Goal: Task Accomplishment & Management: Manage account settings

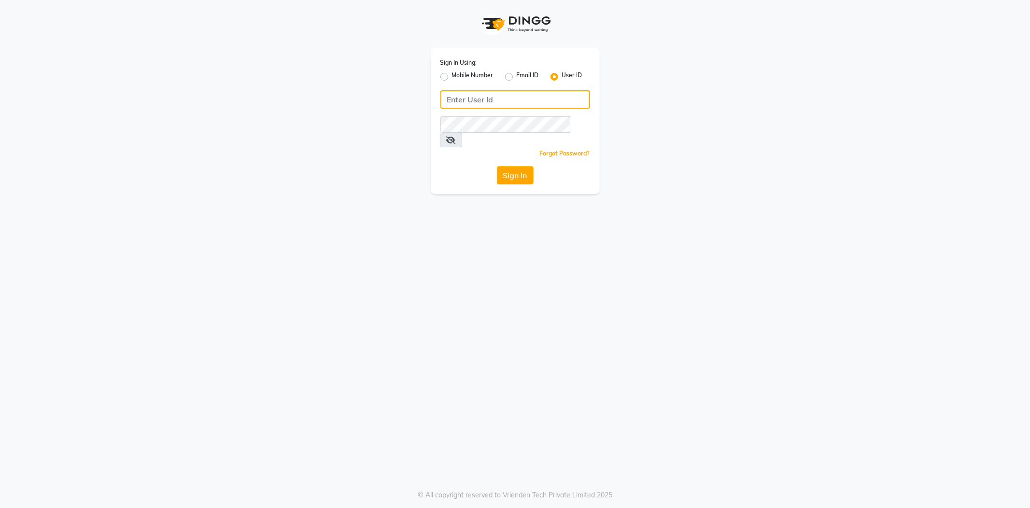
type input "8600687890"
click at [452, 73] on label "Mobile Number" at bounding box center [473, 77] width 42 height 12
click at [452, 73] on input "Mobile Number" at bounding box center [455, 74] width 6 height 6
radio input "true"
radio input "false"
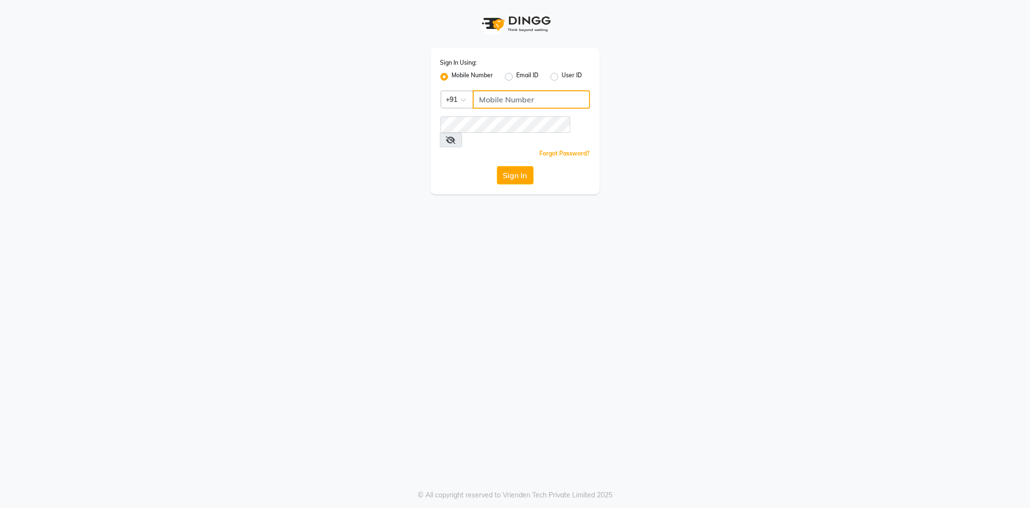
click at [509, 90] on input "Username" at bounding box center [531, 99] width 117 height 18
type input "7038168547"
click at [369, 124] on div "Sign In Using: Mobile Number Email ID User ID Country Code × +91 7038168547 Rem…" at bounding box center [515, 97] width 551 height 194
click at [497, 166] on button "Sign In" at bounding box center [515, 175] width 37 height 18
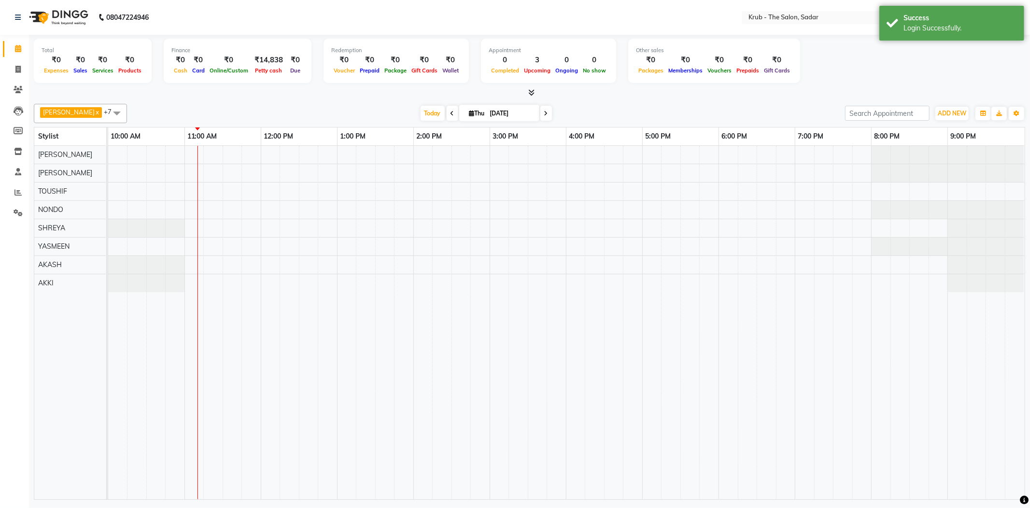
select select "en"
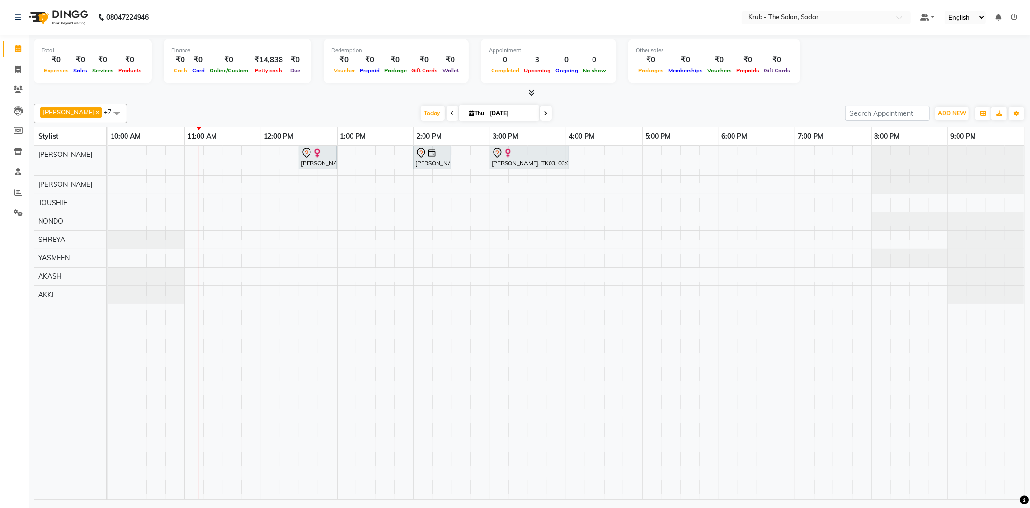
click at [108, 164] on div at bounding box center [108, 160] width 0 height 29
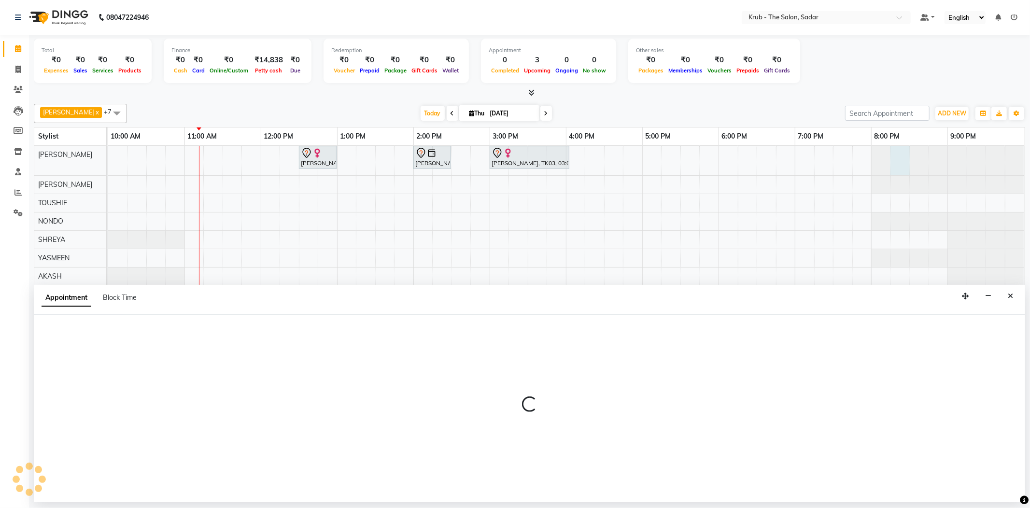
select select "24979"
select select "tentative"
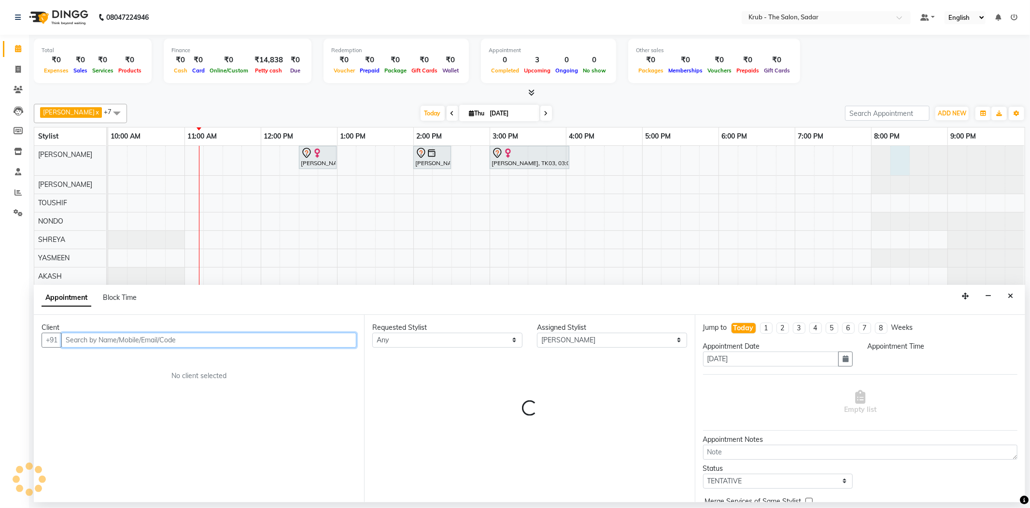
select select "1215"
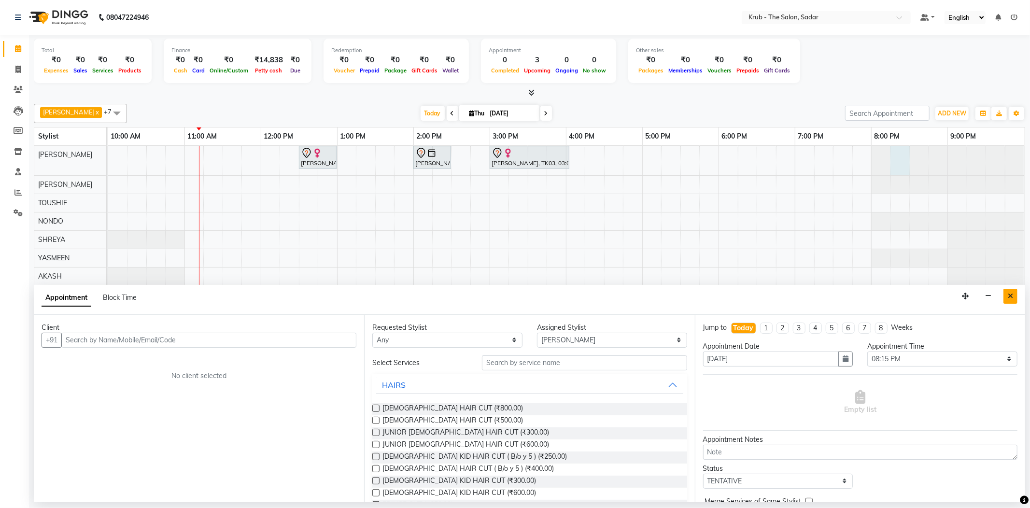
click at [1017, 300] on button "Close" at bounding box center [1011, 296] width 14 height 15
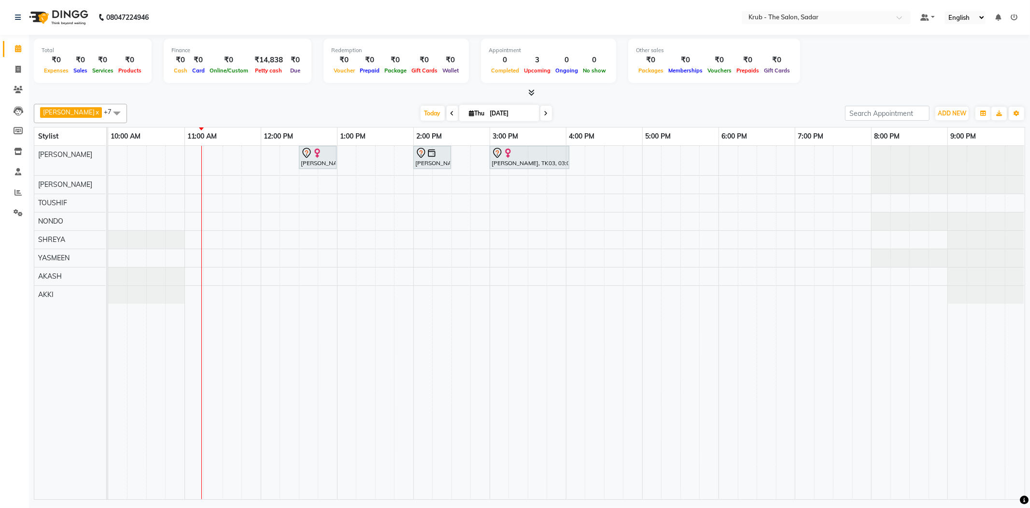
click at [521, 114] on input "[DATE]" at bounding box center [511, 113] width 48 height 14
select select "9"
select select "2025"
click at [435, 186] on span "8" at bounding box center [434, 188] width 15 height 15
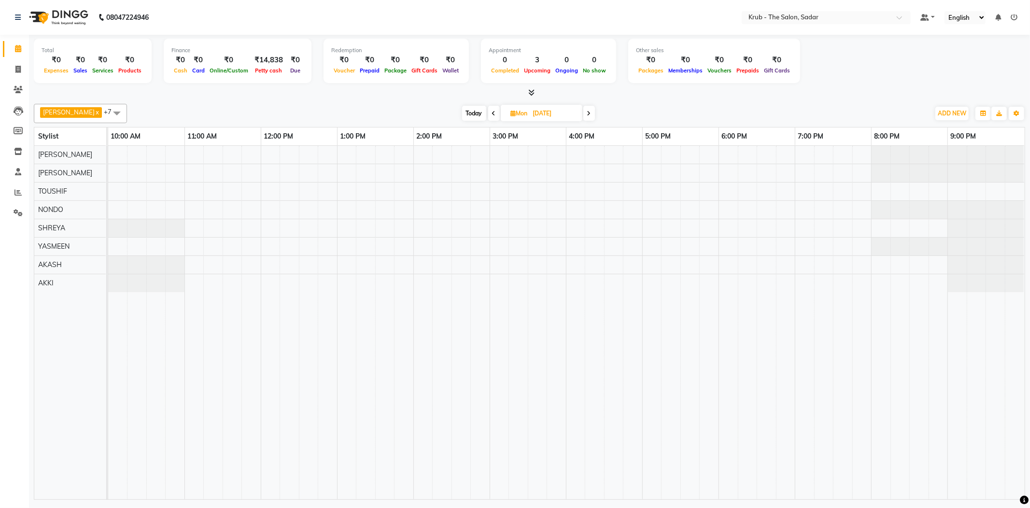
click at [488, 113] on div "Today Mon 08-09-2025" at bounding box center [528, 113] width 135 height 14
click at [492, 111] on icon at bounding box center [494, 114] width 4 height 6
type input "07-09-2025"
click at [428, 160] on div "MEENA KHUNGAR, 12:00 PM-01:00 PM, GLOBAL HAIR COLOR MAJIREL" at bounding box center [566, 323] width 917 height 354
select select "24979"
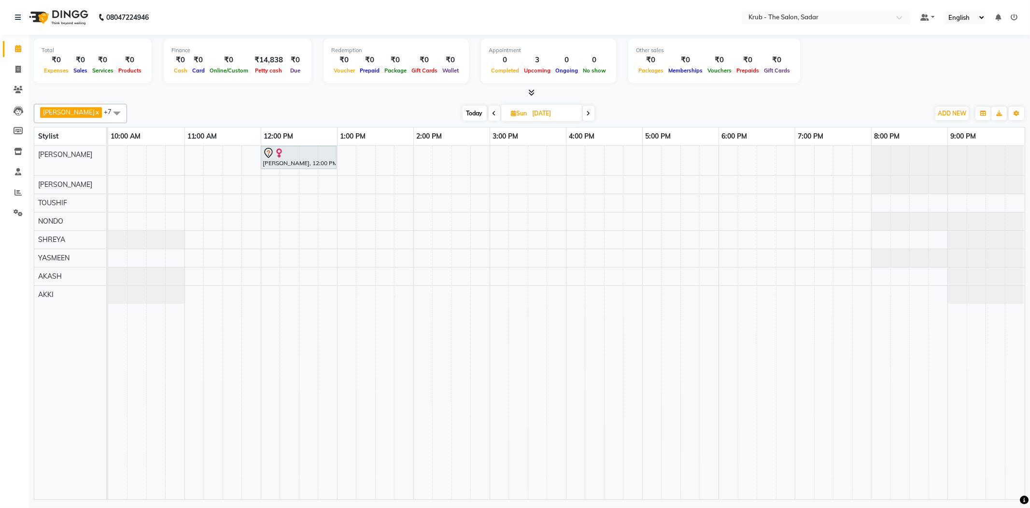
select select "tentative"
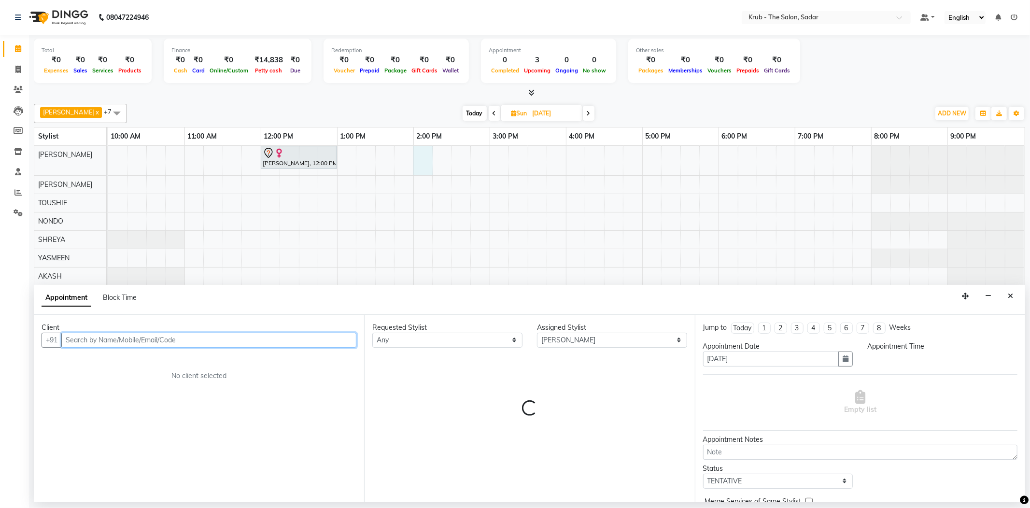
select select "840"
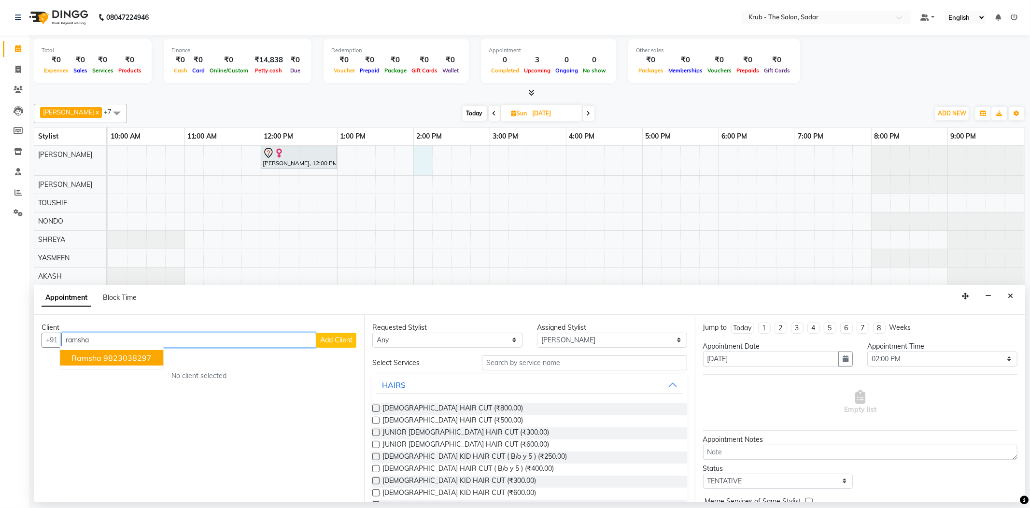
click at [109, 355] on ngb-highlight "9823038297" at bounding box center [127, 358] width 48 height 10
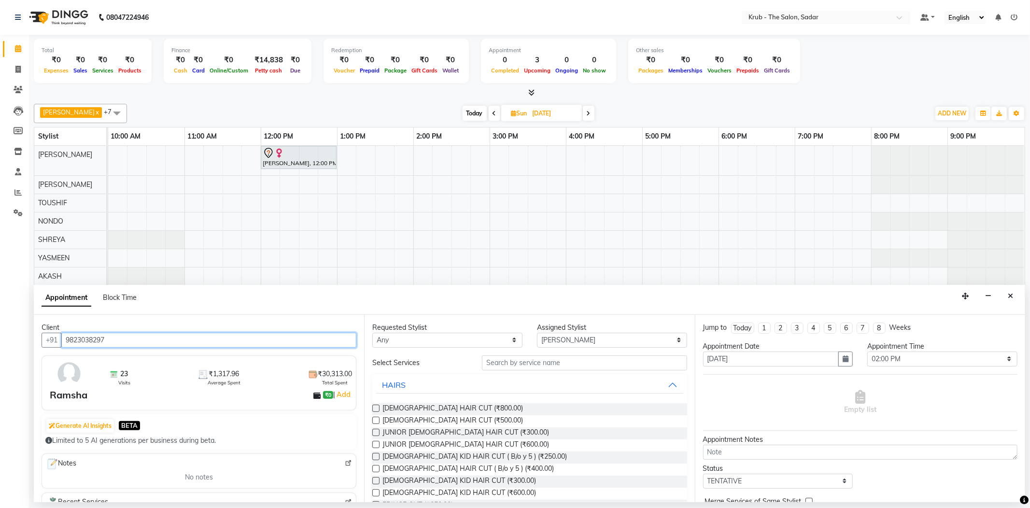
type input "9823038297"
click at [548, 346] on div "Requested Stylist Any AKASH AKKI Andreas GURVEER KUNAL NONDO RAJESH SHREYA TOUS…" at bounding box center [529, 408] width 330 height 187
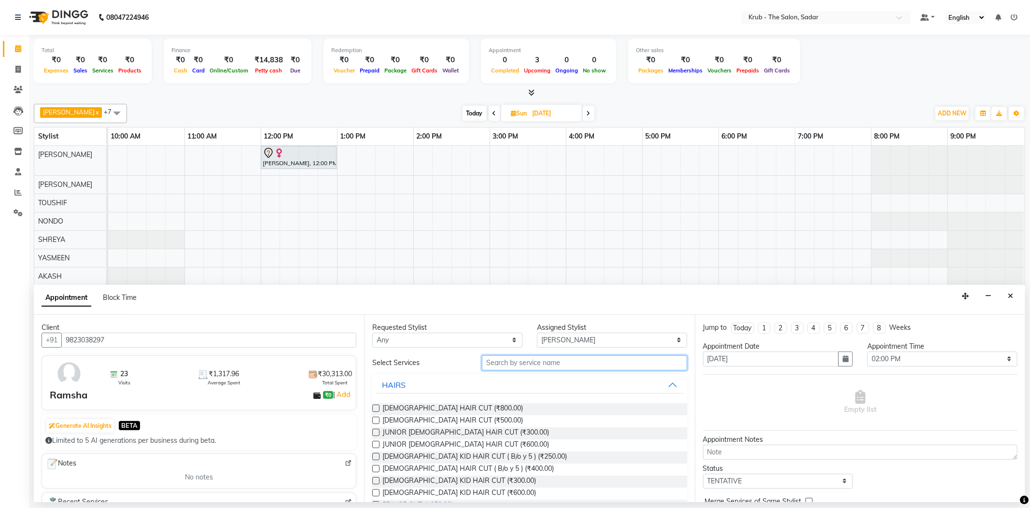
click at [549, 356] on input "text" at bounding box center [584, 363] width 205 height 15
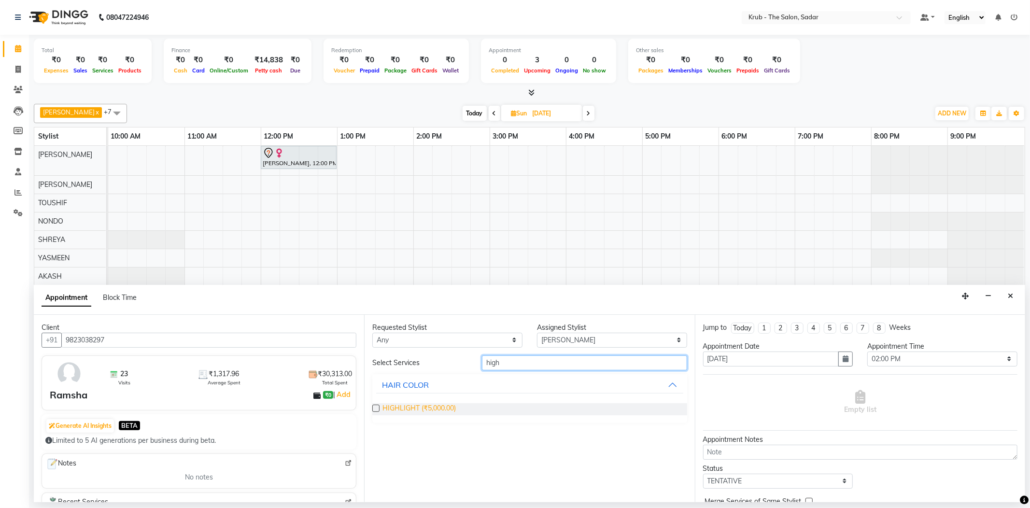
type input "high"
click at [424, 403] on span "HIGHLIGHT (₹5,000.00)" at bounding box center [419, 409] width 73 height 12
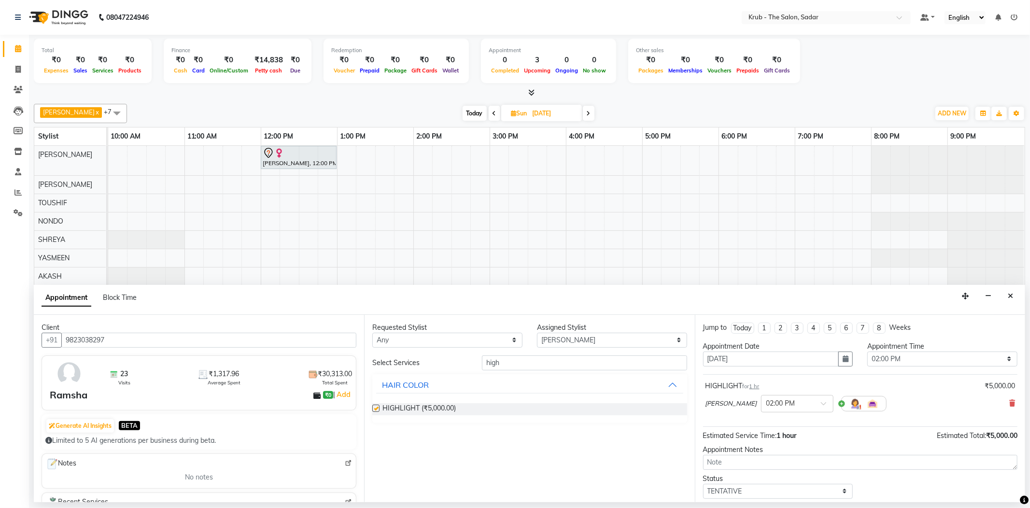
checkbox input "false"
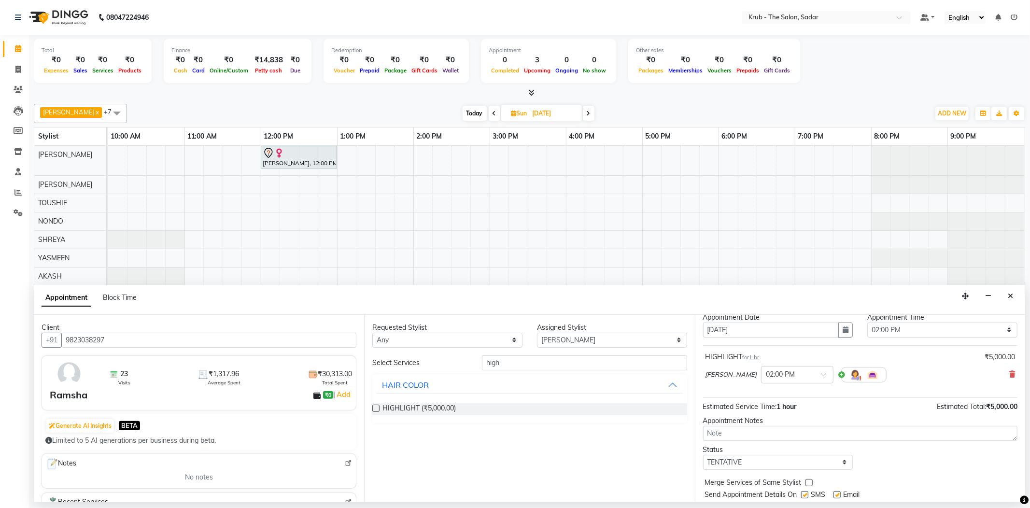
scroll to position [51, 0]
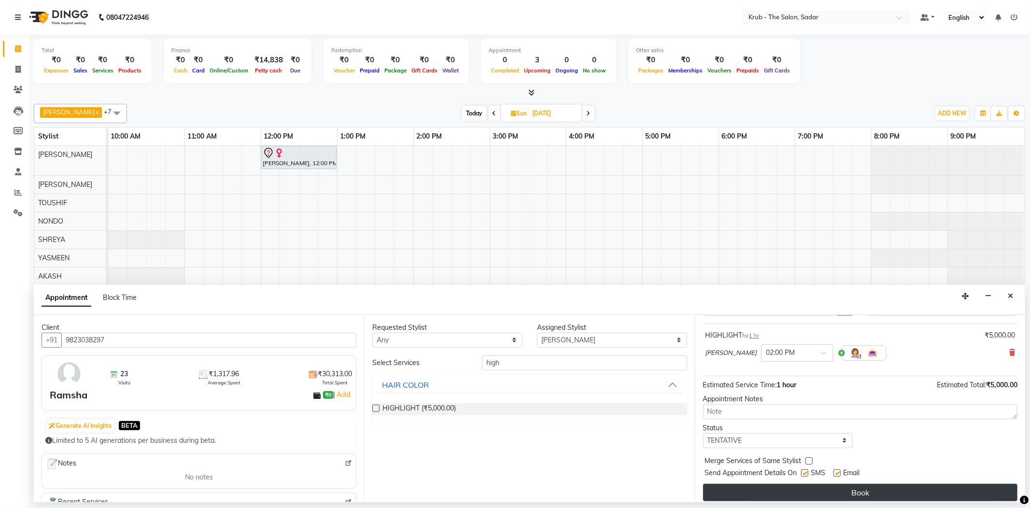
click at [917, 484] on button "Book" at bounding box center [860, 492] width 314 height 17
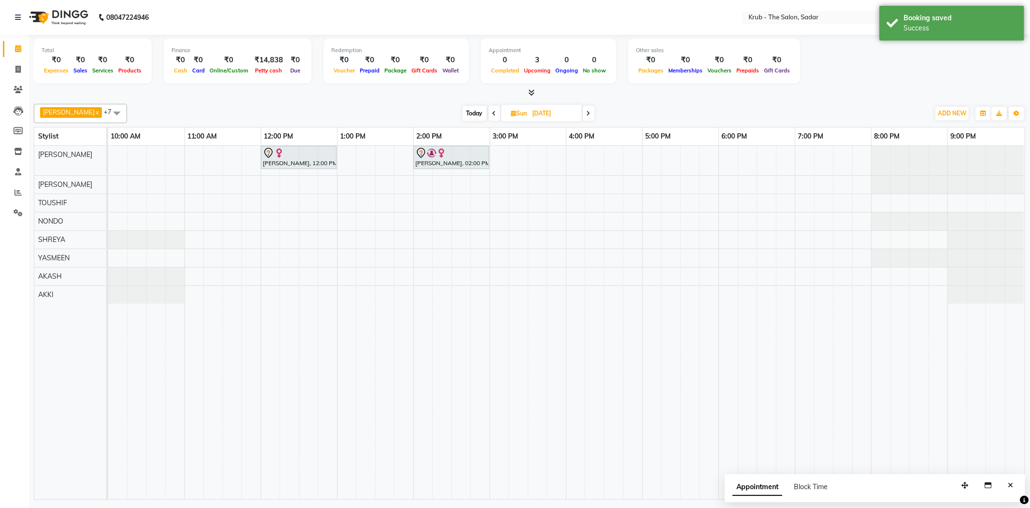
click at [549, 117] on input "07-09-2025" at bounding box center [554, 113] width 48 height 14
select select "9"
select select "2025"
click at [519, 170] on span "4" at bounding box center [526, 173] width 15 height 15
type input "[DATE]"
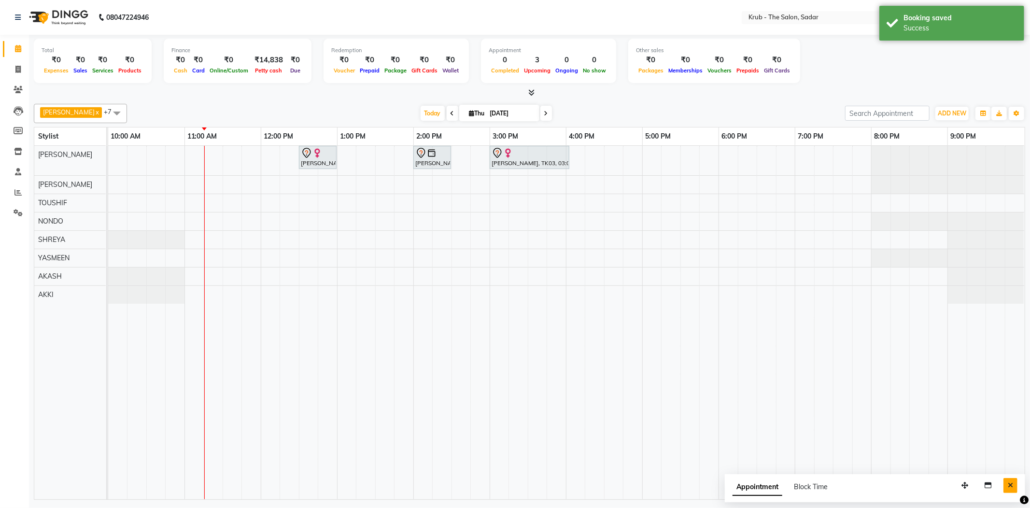
click at [1015, 483] on button "Close" at bounding box center [1011, 485] width 14 height 15
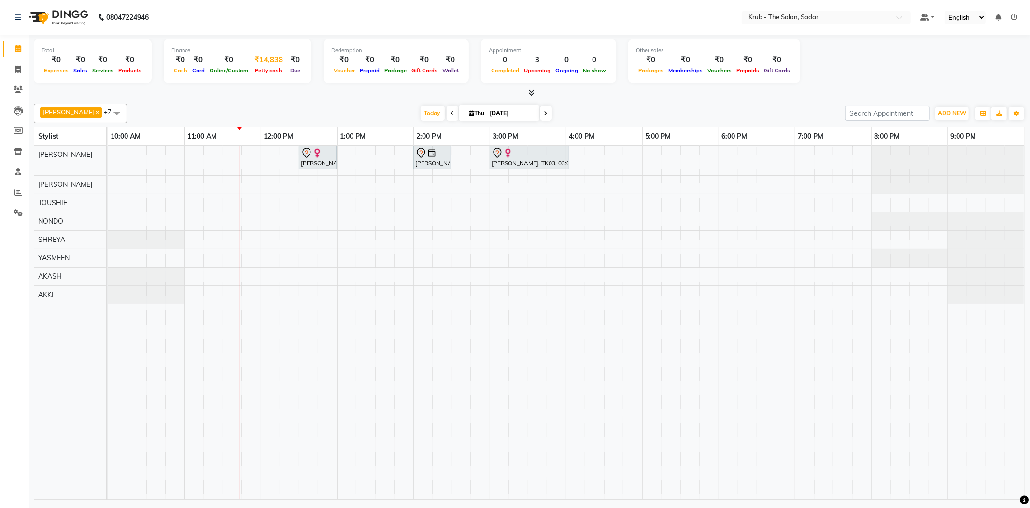
click at [287, 63] on div "₹14,838" at bounding box center [269, 60] width 36 height 11
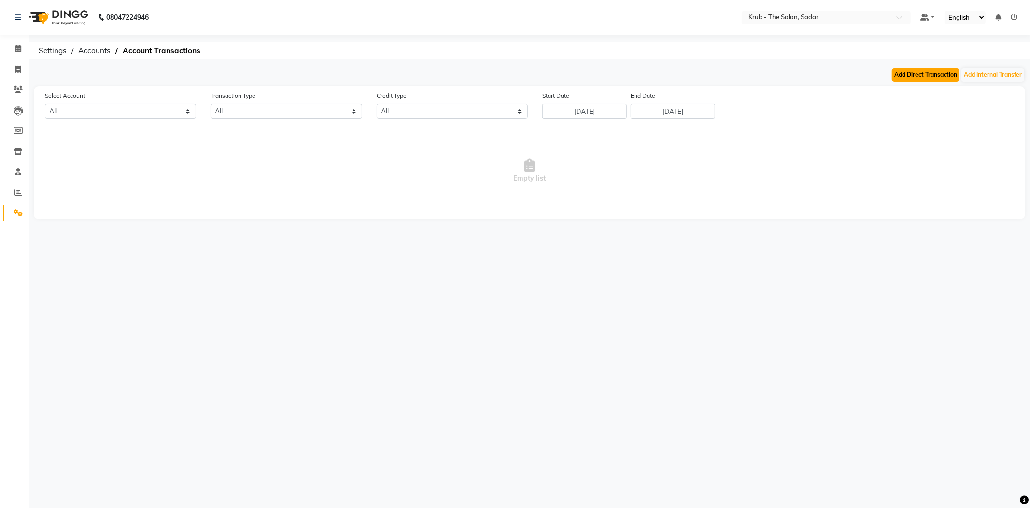
click at [899, 70] on button "Add Direct Transaction" at bounding box center [926, 75] width 68 height 14
select select "direct"
select select
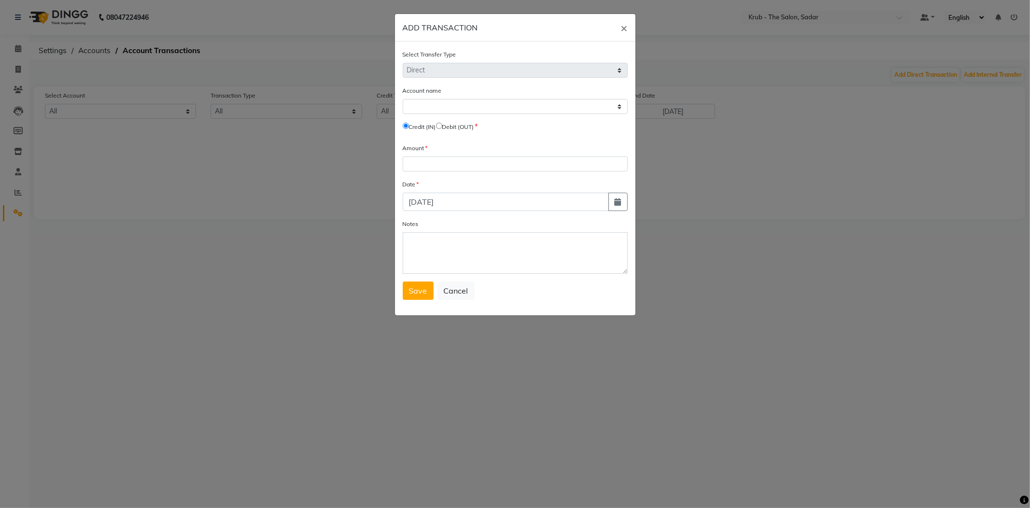
click at [443, 123] on input "radio" at bounding box center [439, 126] width 6 height 6
radio input "true"
click at [464, 157] on input "number" at bounding box center [515, 164] width 225 height 15
click at [280, 117] on ngb-modal-window "ADD TRANSACTION × Select Transfer Type Select Direct Internal Account name Sele…" at bounding box center [515, 254] width 1030 height 508
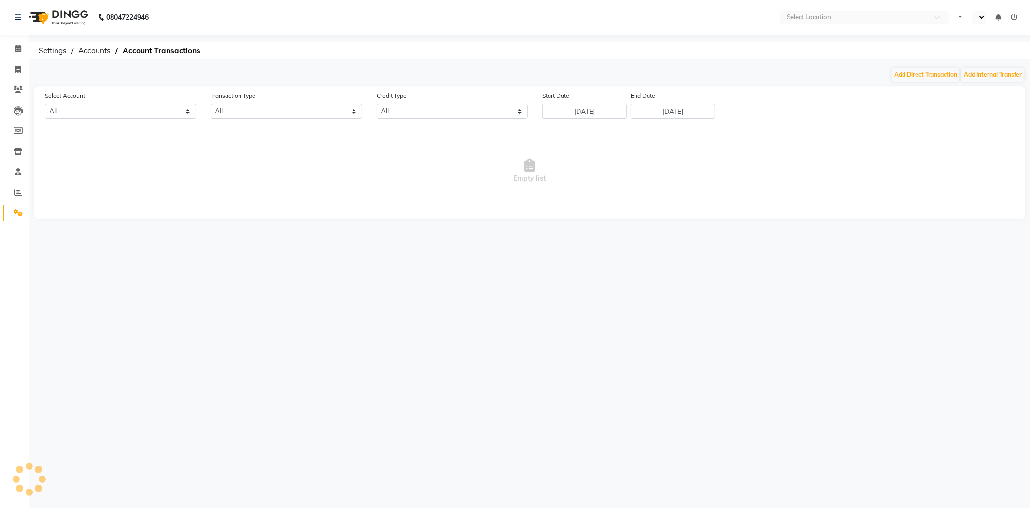
select select "en"
select select "3267"
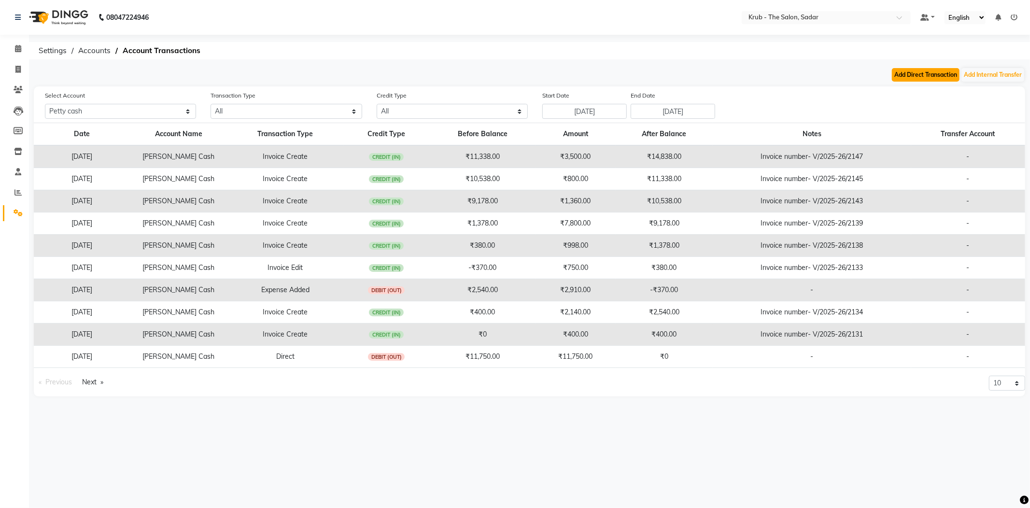
click at [892, 80] on button "Add Direct Transaction" at bounding box center [926, 75] width 68 height 14
select select "direct"
select select "3267"
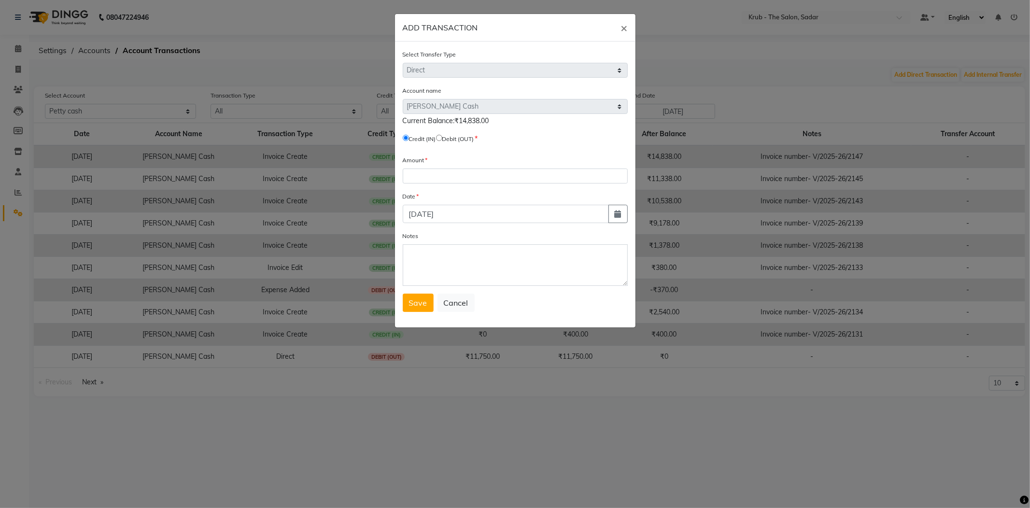
click at [443, 135] on input "radio" at bounding box center [439, 138] width 6 height 6
radio input "true"
click at [449, 169] on input "number" at bounding box center [515, 176] width 225 height 15
type input "14838"
click at [420, 298] on span "Save" at bounding box center [418, 303] width 18 height 10
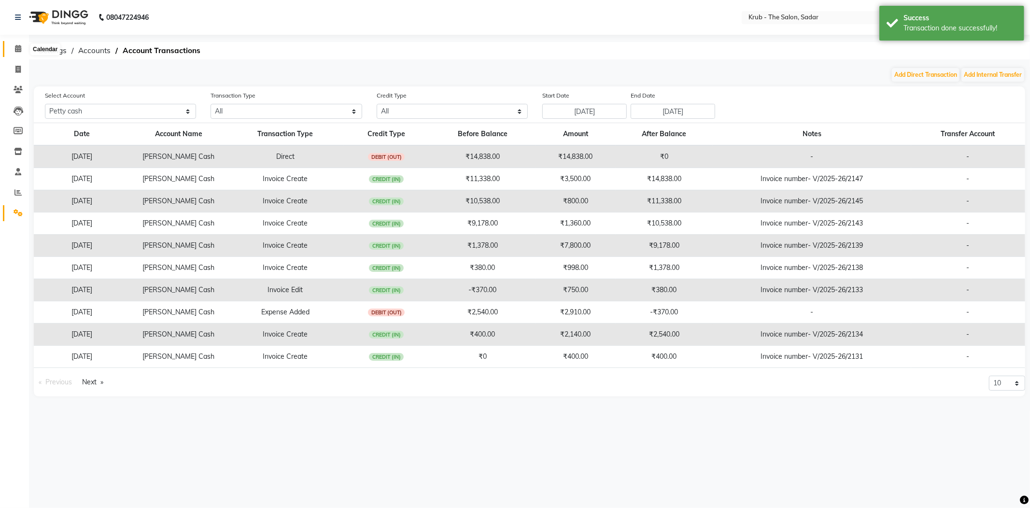
click at [18, 52] on icon at bounding box center [18, 48] width 6 height 7
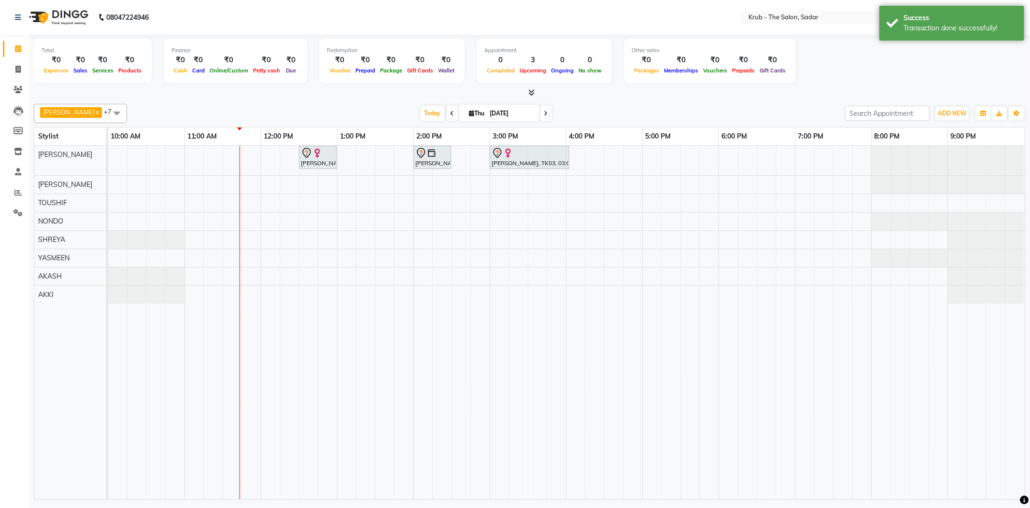
click at [609, 179] on div "Anandini, TK02, 12:30 PM-01:00 PM, FEMALE HAIR CUT Priti Vaid, TK01, 02:00 PM-0…" at bounding box center [566, 323] width 917 height 354
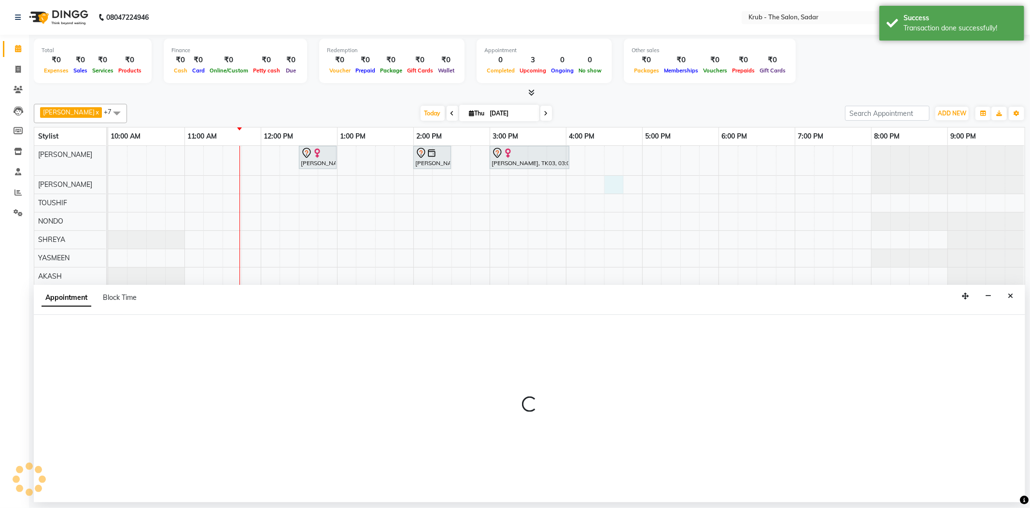
select select "24980"
select select "tentative"
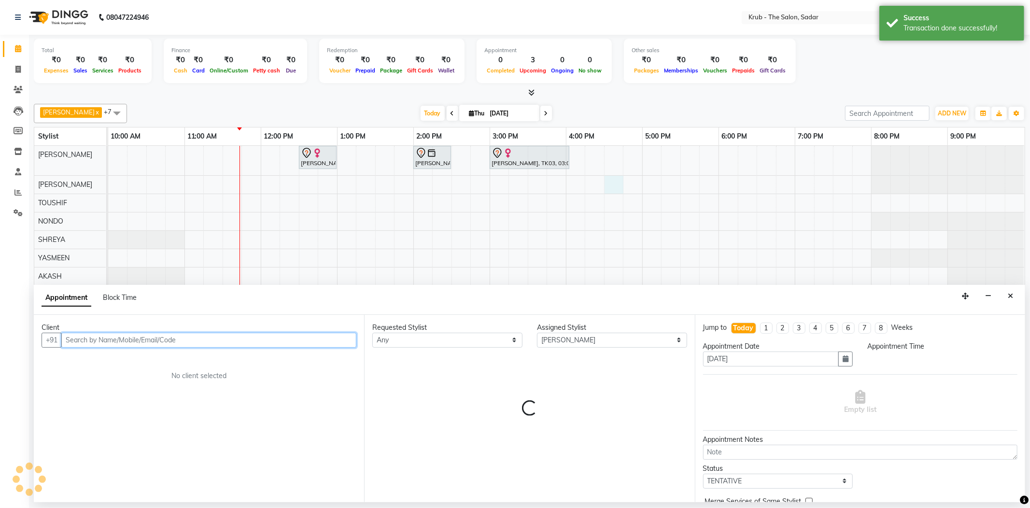
select select "990"
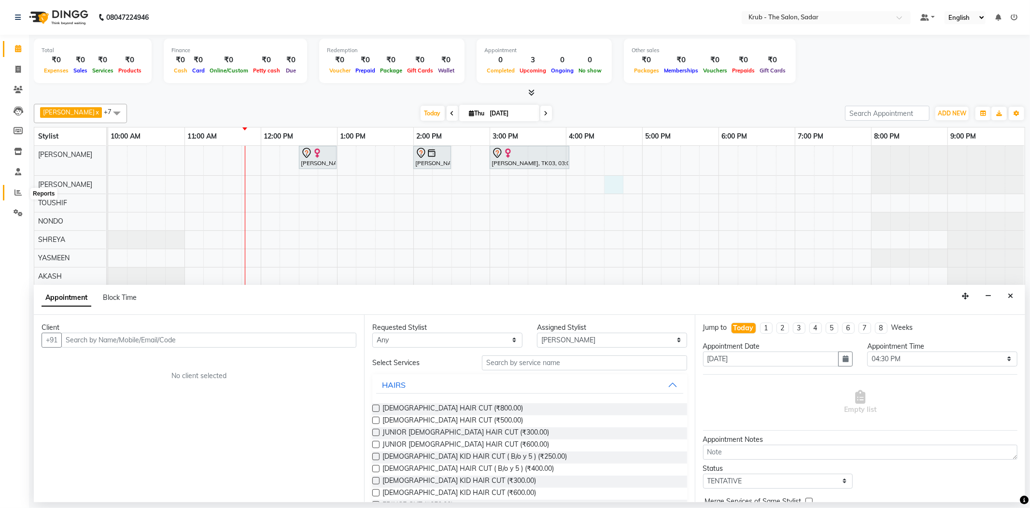
click at [17, 189] on icon at bounding box center [17, 192] width 7 height 7
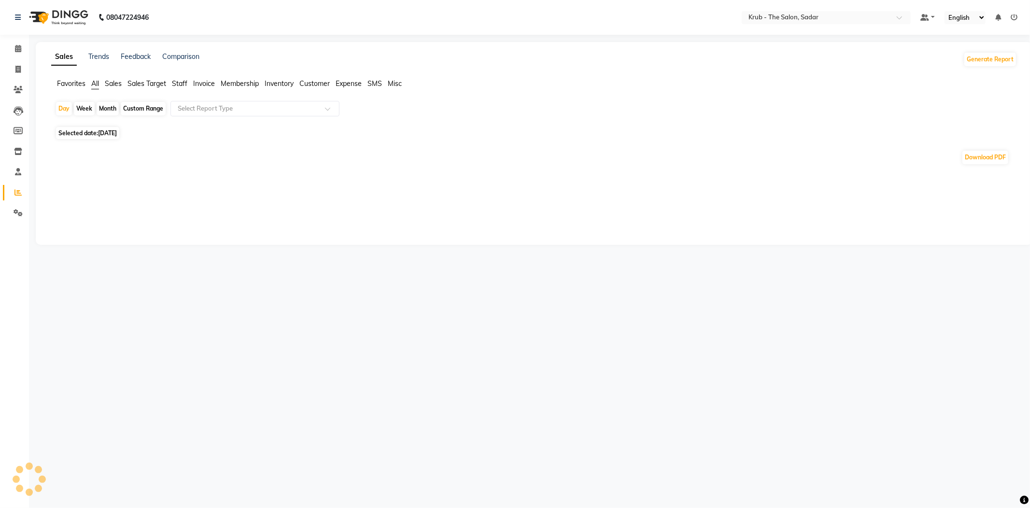
click at [97, 109] on div "Month" at bounding box center [108, 109] width 22 height 14
click at [97, 103] on div "Month" at bounding box center [108, 109] width 22 height 14
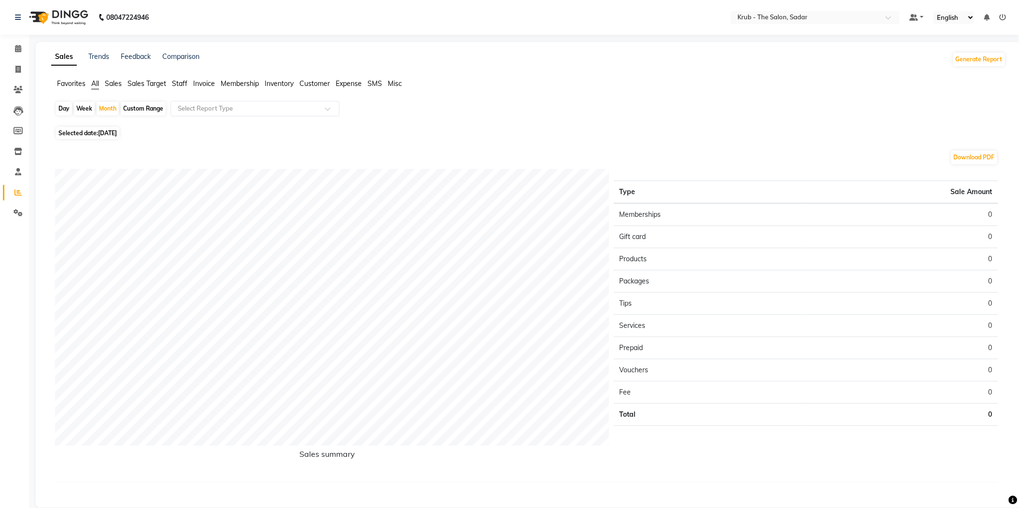
select select "9"
select select "2025"
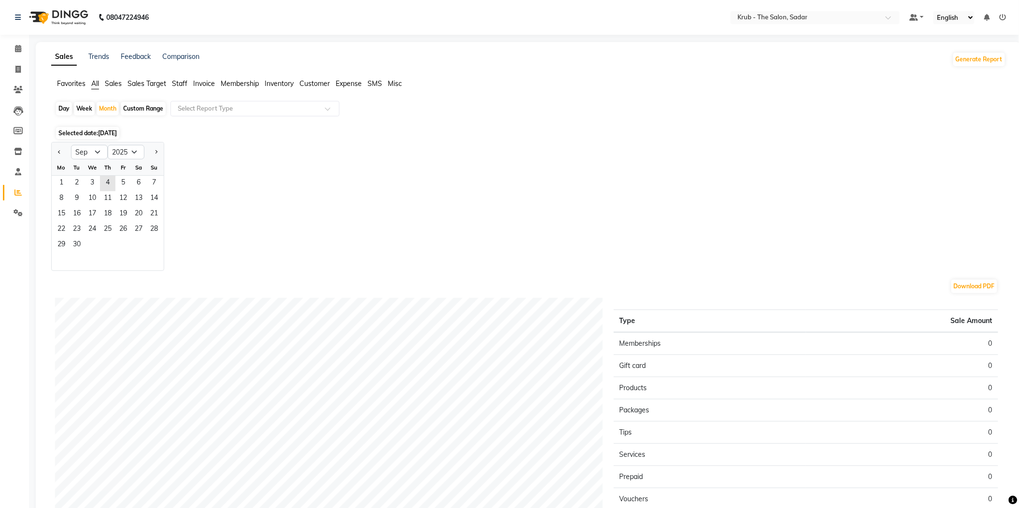
click at [58, 160] on div "Mo" at bounding box center [61, 167] width 15 height 15
click at [58, 147] on button "Previous month" at bounding box center [60, 151] width 8 height 15
select select "8"
drag, startPoint x: 105, startPoint y: 169, endPoint x: 142, endPoint y: 223, distance: 65.5
click at [142, 223] on ngb-datepicker-month "Mo Tu We Th Fr Sa Su 1 2 3 4 5 6 7 8 9 10 11 12 13 14 15 16 17 18 19 20 21 22 2…" at bounding box center [108, 215] width 112 height 111
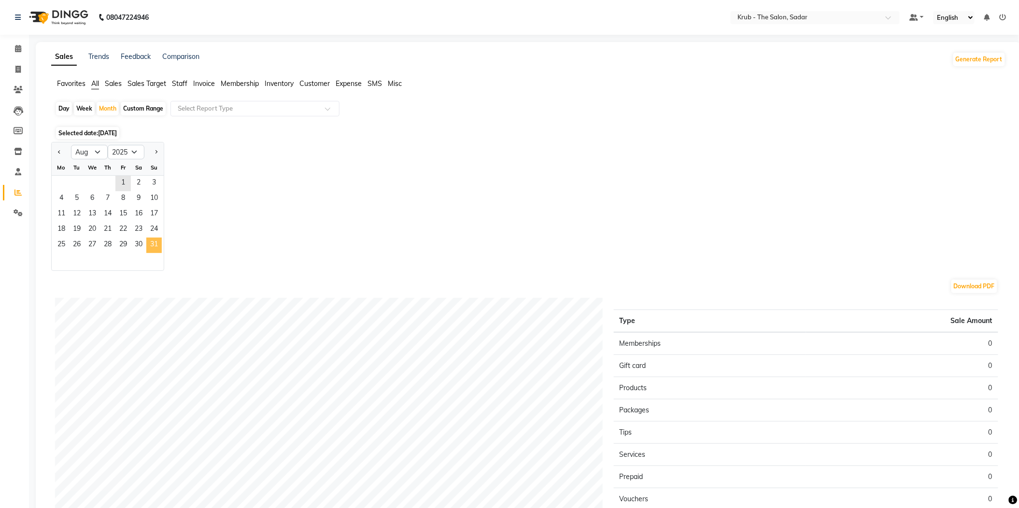
click at [146, 238] on span "31" at bounding box center [153, 245] width 15 height 15
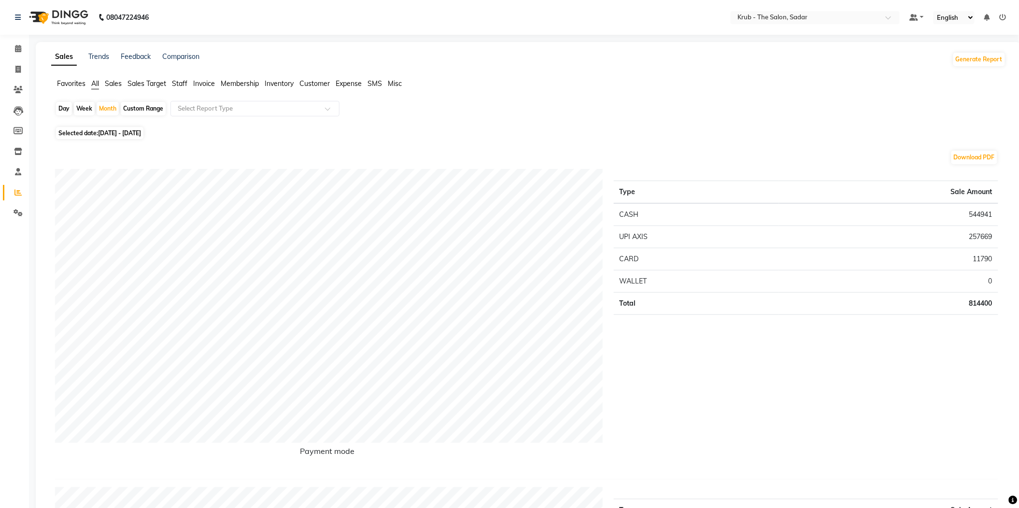
click at [182, 83] on span "Staff" at bounding box center [179, 83] width 15 height 9
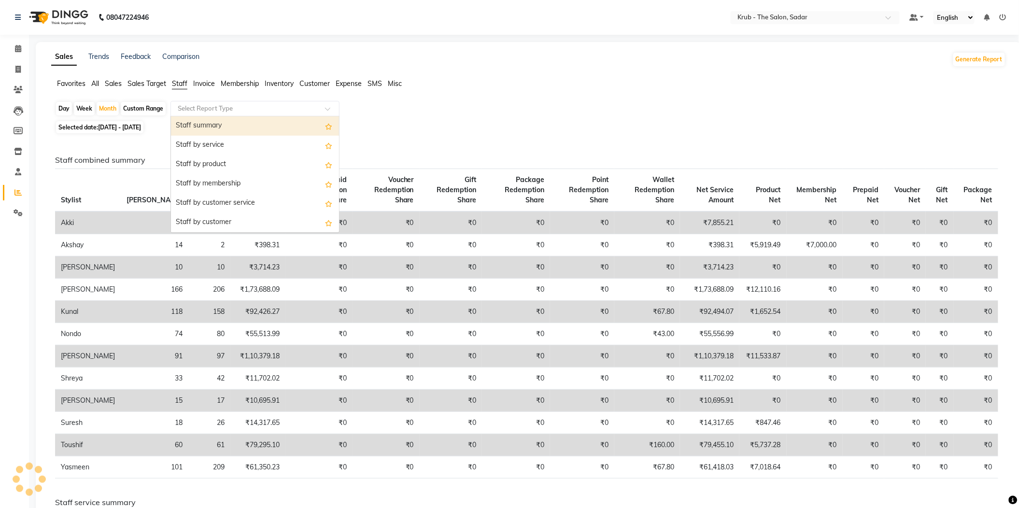
click at [259, 111] on ng-select "Select Report Type Staff summary Staff by service Staff by product Staff by mem…" at bounding box center [255, 108] width 169 height 15
click at [259, 116] on div "Staff summary" at bounding box center [255, 125] width 168 height 19
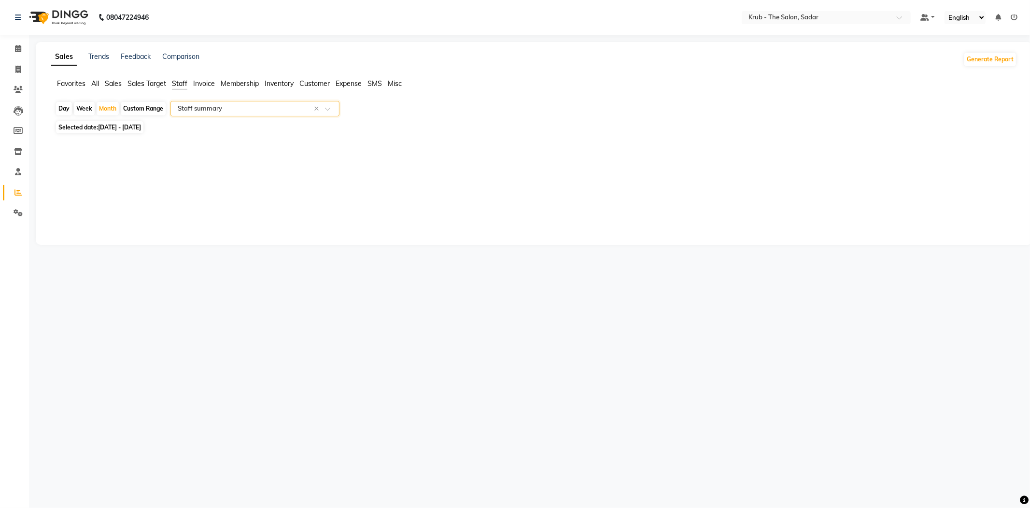
select select "filtered_report"
select select "pdf"
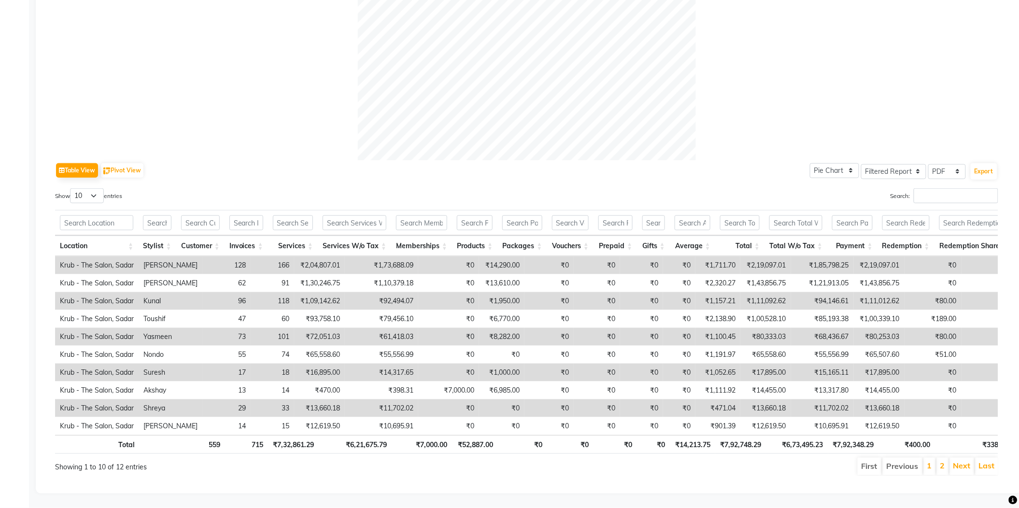
scroll to position [341, 0]
drag, startPoint x: 342, startPoint y: 390, endPoint x: 402, endPoint y: 396, distance: 60.2
click at [402, 400] on tr "Krub - The Salon, Sadar Shreya 29 33 ₹13,660.18 ₹11,702.02 ₹0 ₹0 ₹0 ₹0 ₹0 ₹0 ₹4…" at bounding box center [572, 409] width 1035 height 18
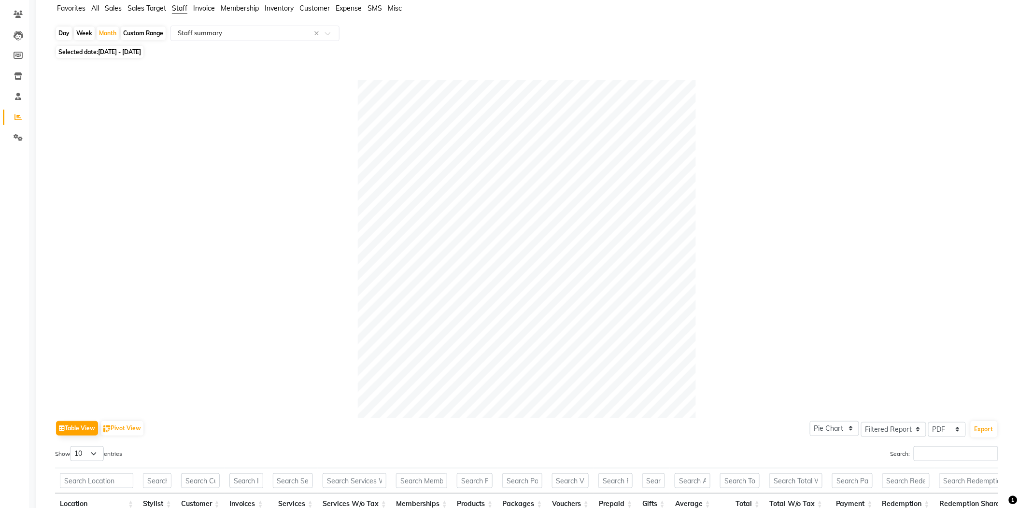
scroll to position [0, 0]
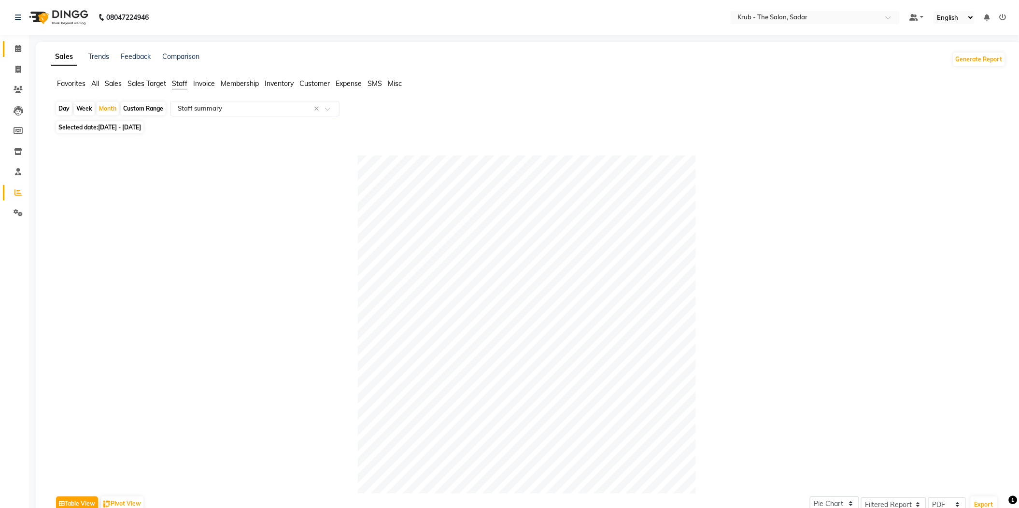
click at [24, 56] on link "Calendar" at bounding box center [14, 49] width 23 height 16
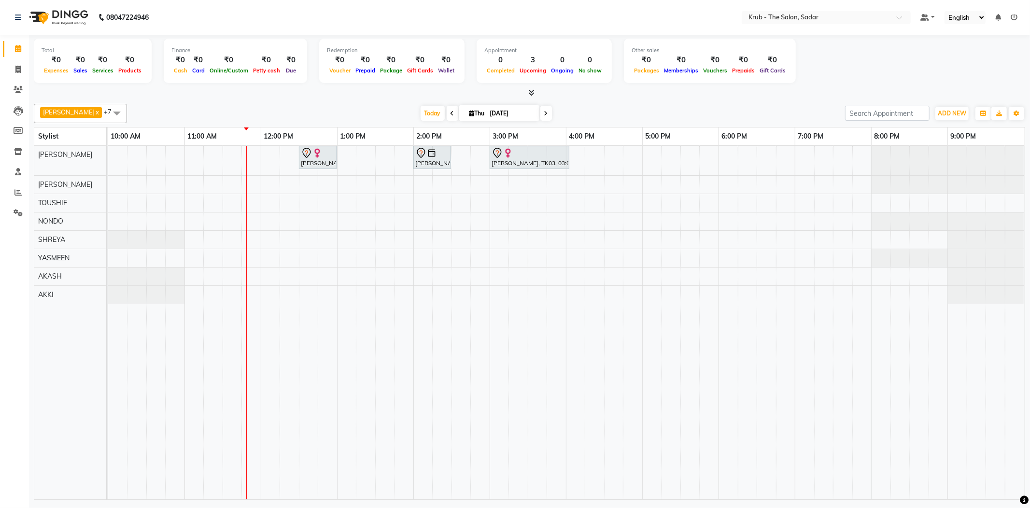
click at [720, 93] on div at bounding box center [530, 93] width 992 height 10
click at [24, 70] on span at bounding box center [18, 69] width 17 height 11
select select "service"
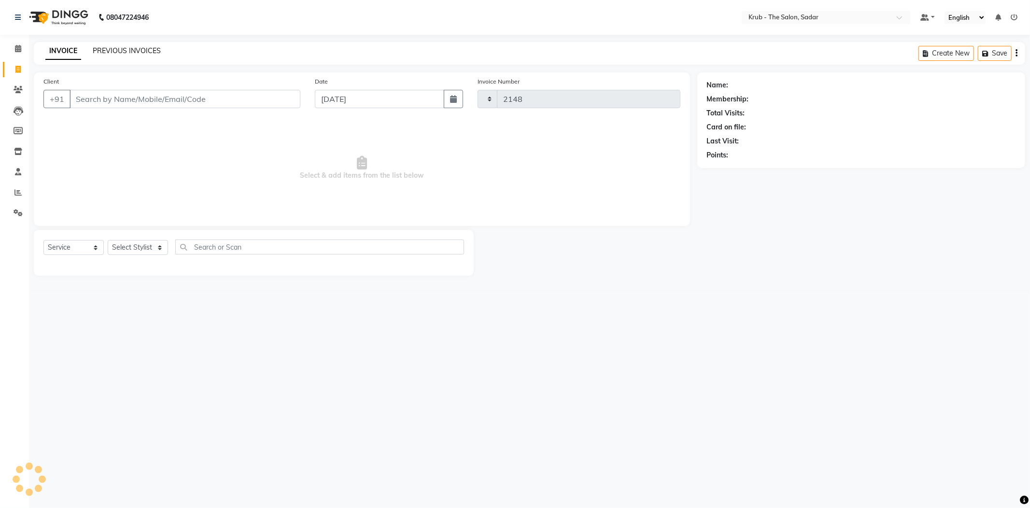
click at [124, 49] on link "PREVIOUS INVOICES" at bounding box center [127, 50] width 68 height 9
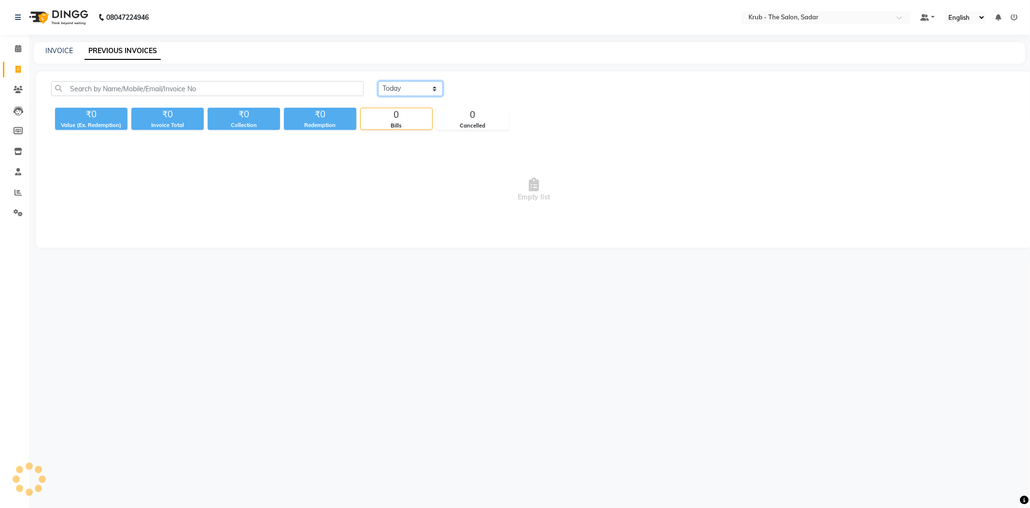
click at [410, 82] on select "Today Yesterday Custom Range" at bounding box center [410, 88] width 65 height 15
select select "yesterday"
click at [378, 81] on select "Today Yesterday Custom Range" at bounding box center [410, 88] width 65 height 15
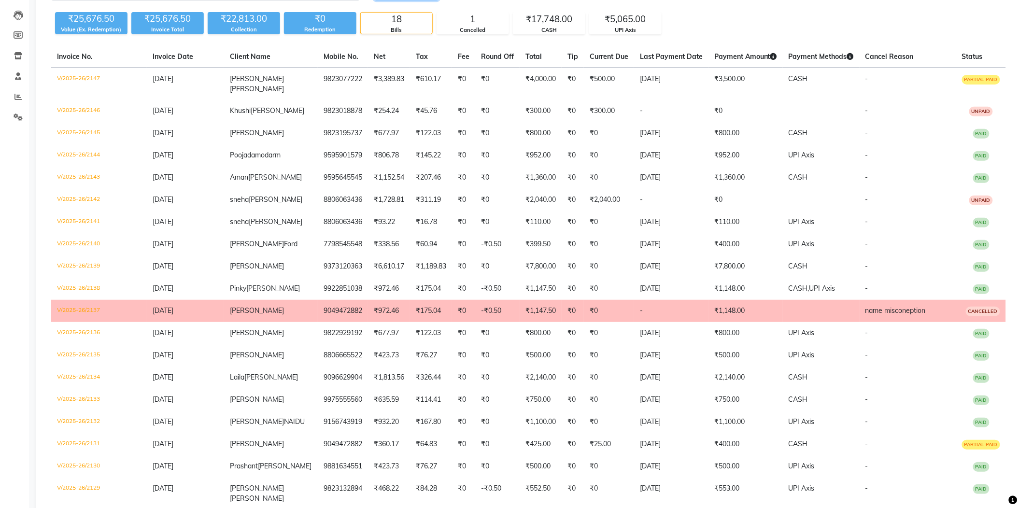
scroll to position [98, 0]
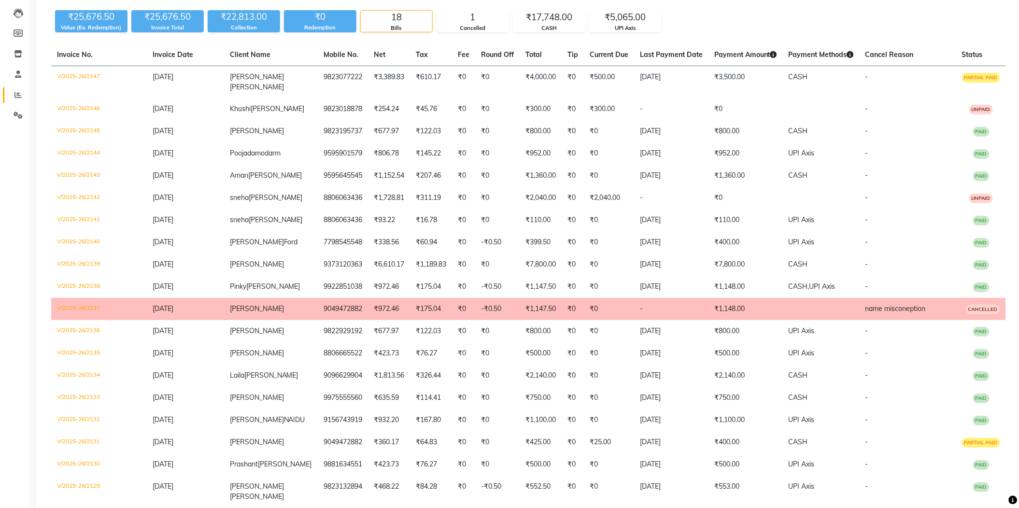
click at [21, 88] on link "Reports" at bounding box center [14, 95] width 23 height 16
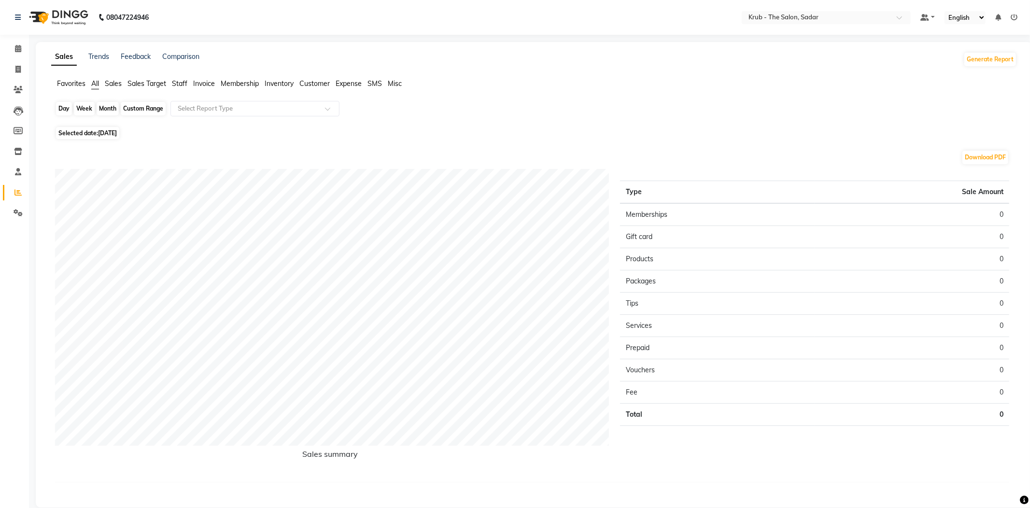
click at [64, 106] on div "Day" at bounding box center [64, 109] width 16 height 14
select select "9"
select select "2025"
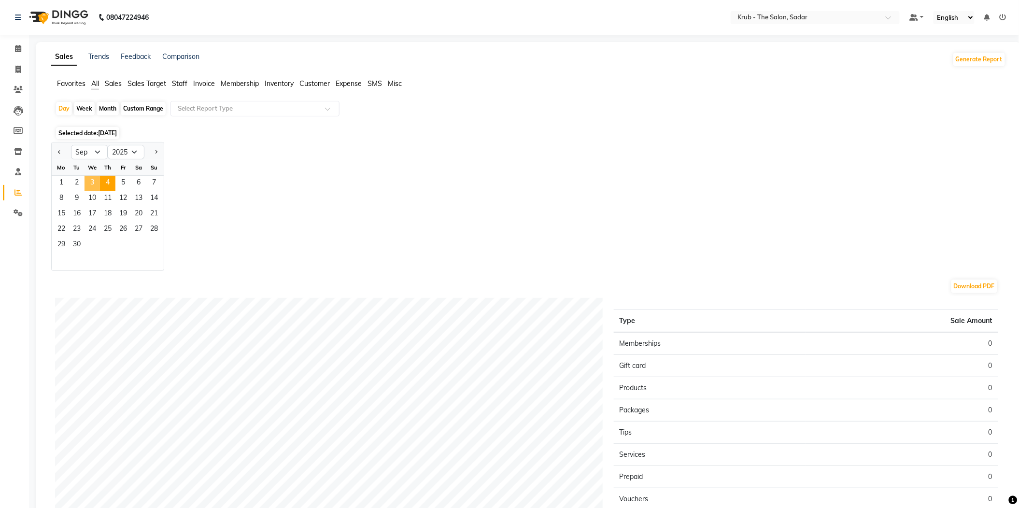
click at [90, 176] on span "3" at bounding box center [92, 183] width 15 height 15
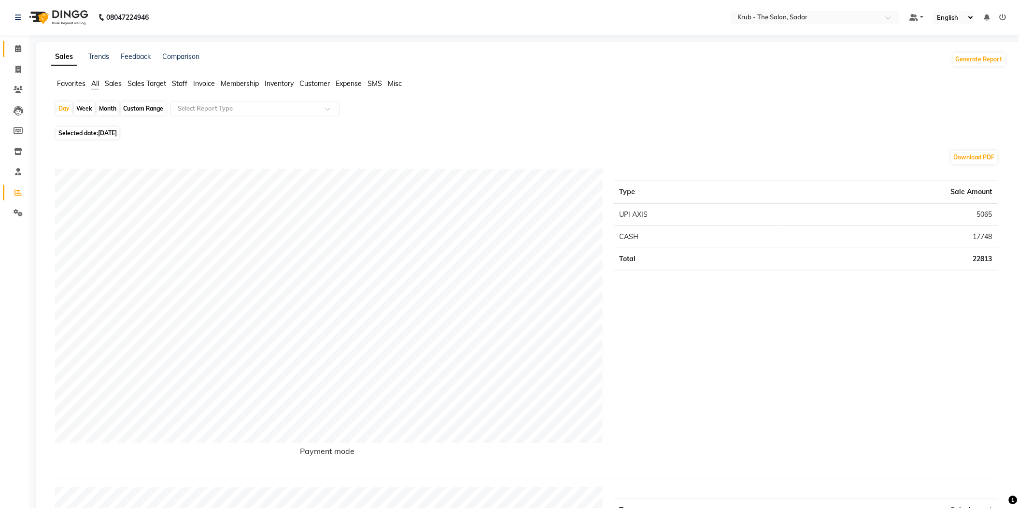
click at [19, 43] on link "Calendar" at bounding box center [14, 49] width 23 height 16
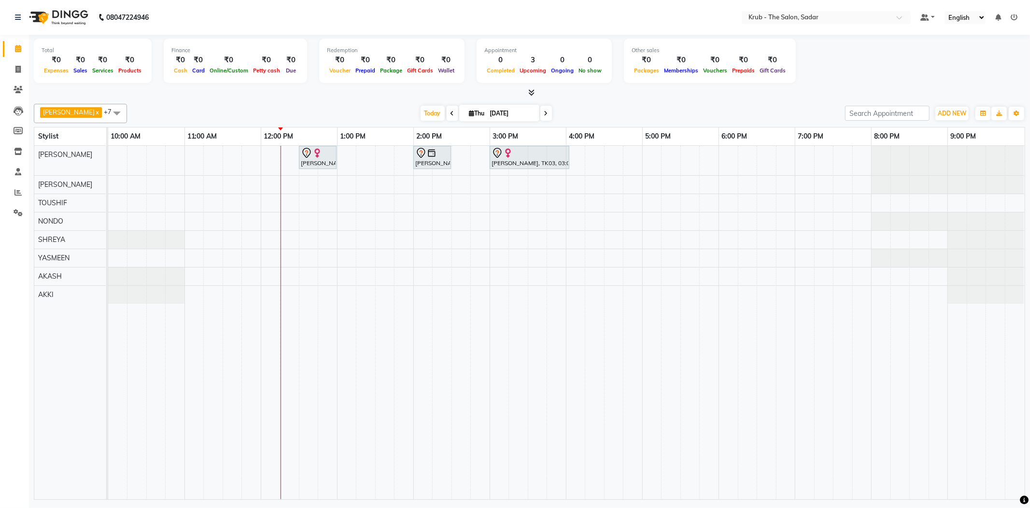
click at [1016, 11] on ul "Default Panel My Panel English ENGLISH Español العربية मराठी हिंदी ગુજરાતી தமிழ…" at bounding box center [969, 17] width 107 height 13
click at [1015, 14] on icon at bounding box center [1014, 17] width 7 height 7
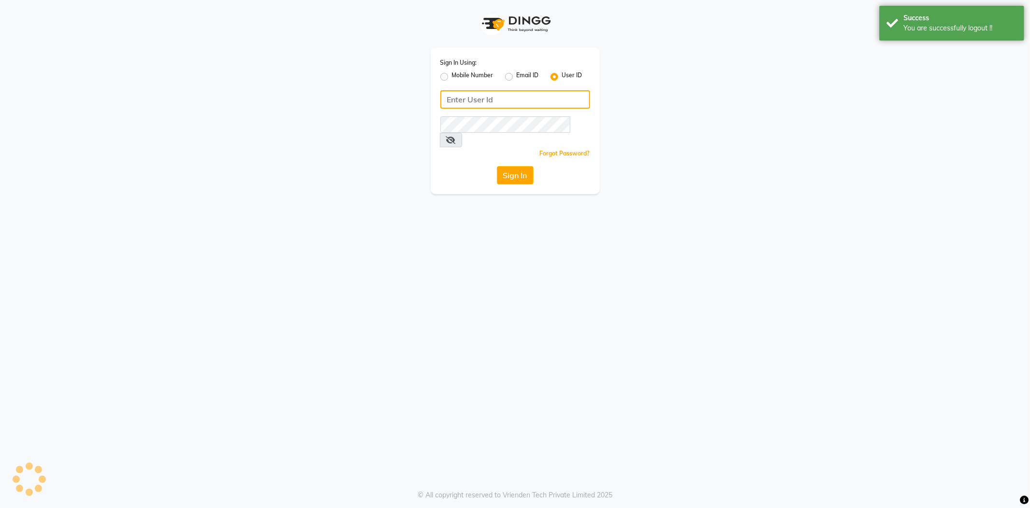
type input "8600687890"
click at [452, 76] on label "Mobile Number" at bounding box center [473, 77] width 42 height 12
click at [452, 76] on input "Mobile Number" at bounding box center [455, 74] width 6 height 6
radio input "true"
radio input "false"
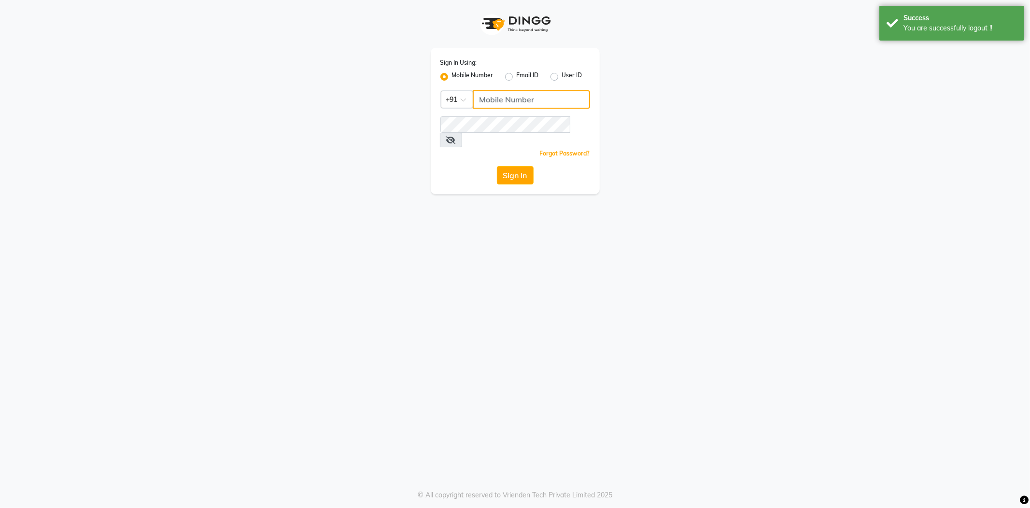
click at [510, 98] on input "Username" at bounding box center [531, 99] width 117 height 18
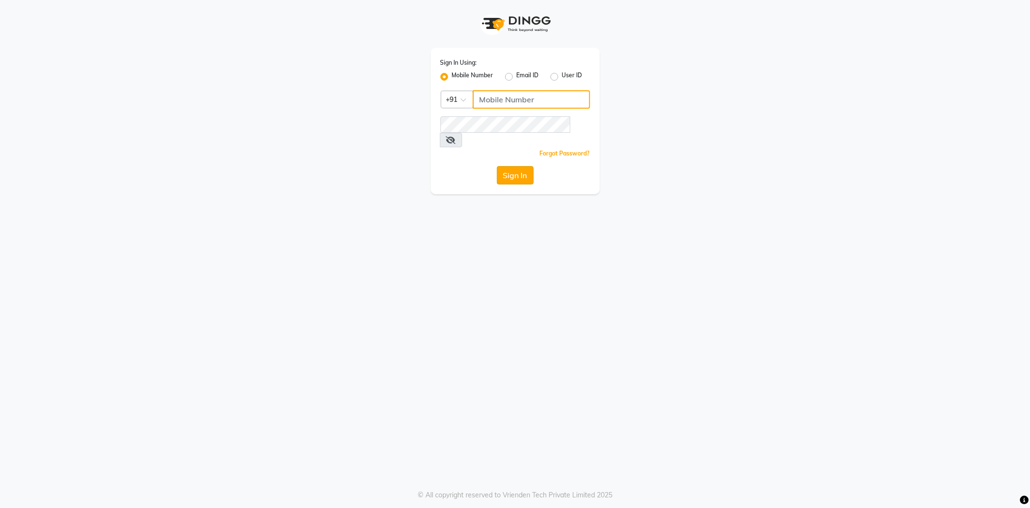
type input "8600687890"
click at [511, 166] on button "Sign In" at bounding box center [515, 175] width 37 height 18
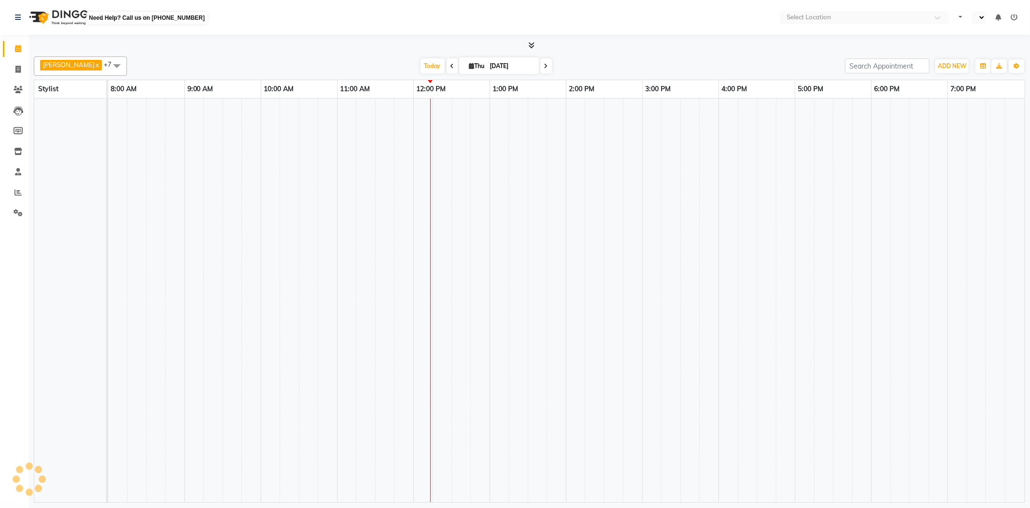
select select "en"
